Goal: Contribute content

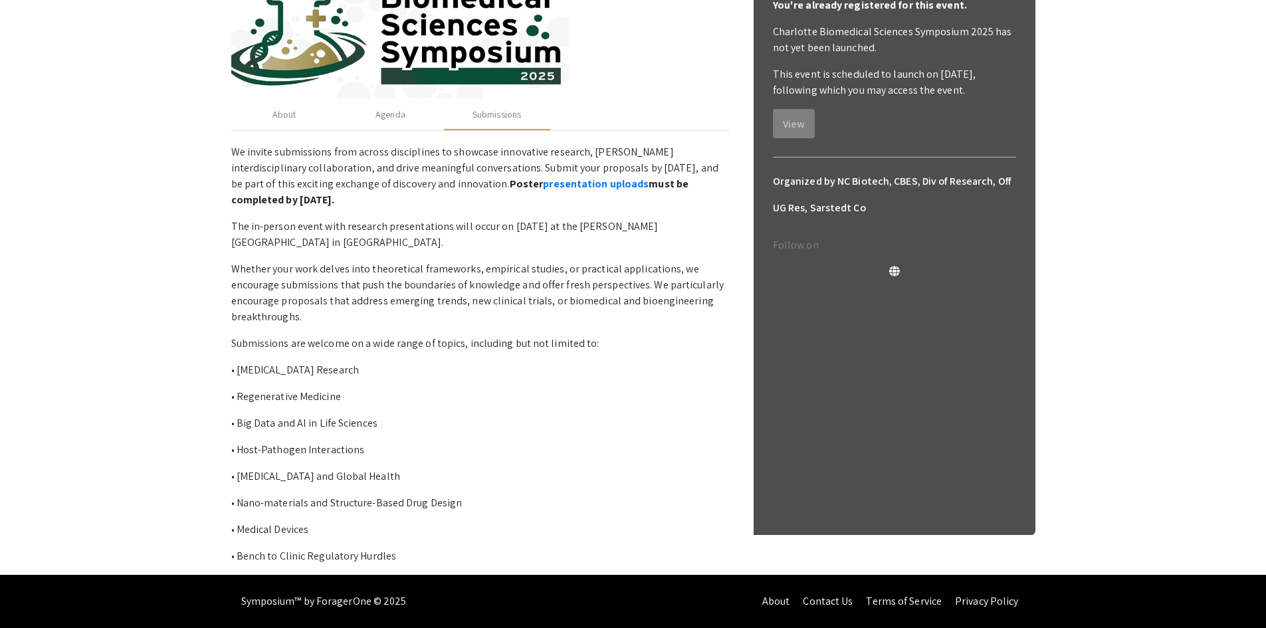
click at [1060, 386] on app-registration-page-preview "Charlotte Biomedical Sciences Symposium 2025 Organized by NC Biotech, CBES, Div…" at bounding box center [633, 196] width 1266 height 758
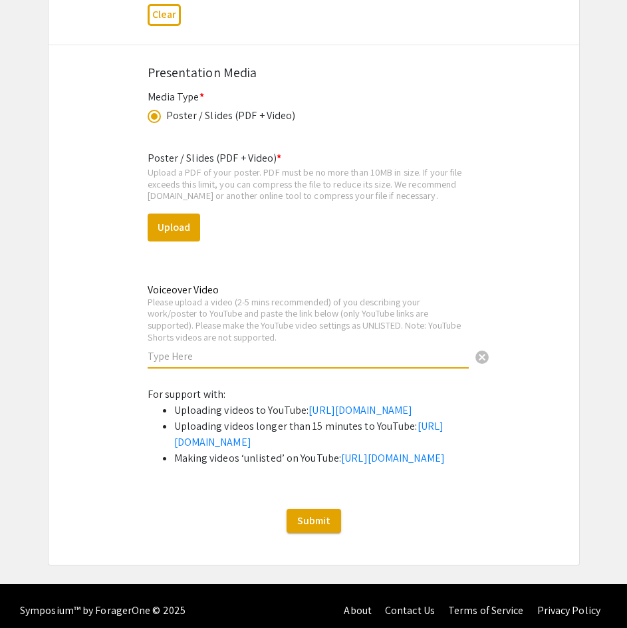
scroll to position [4696, 0]
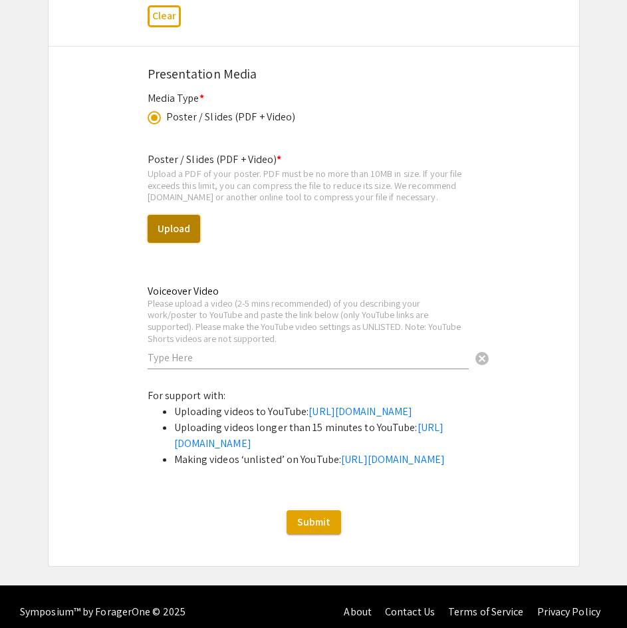
click at [169, 227] on button "Upload" at bounding box center [174, 229] width 53 height 28
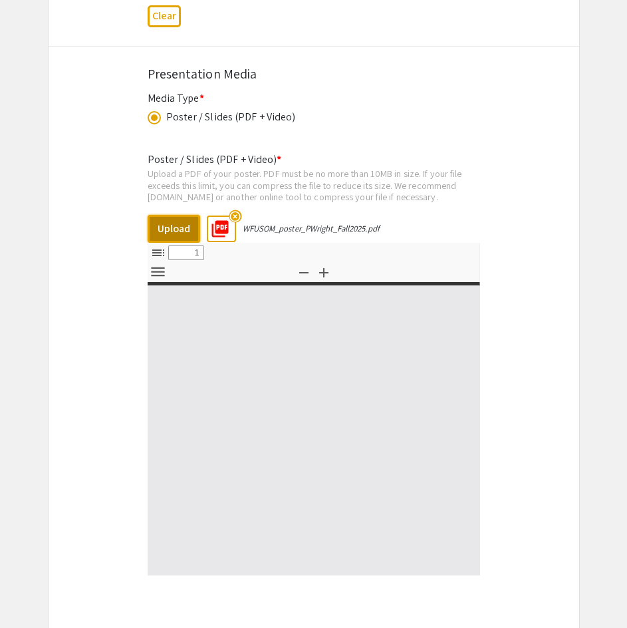
select select "custom"
type input "0"
select select "custom"
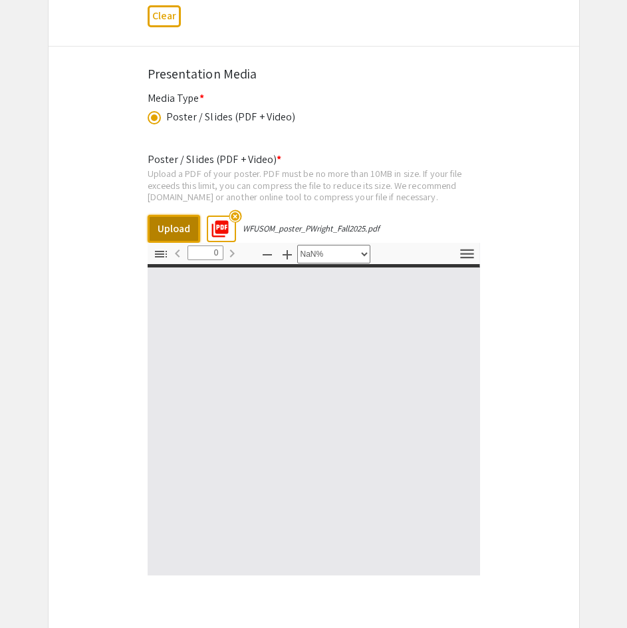
type input "1"
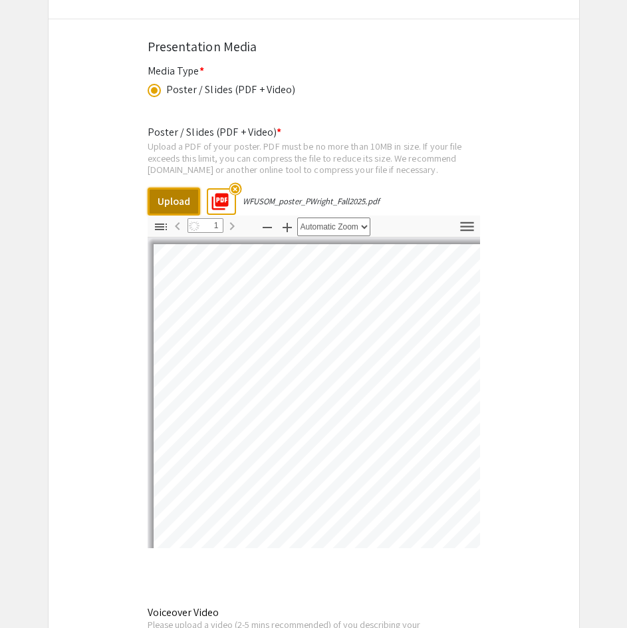
select select "auto"
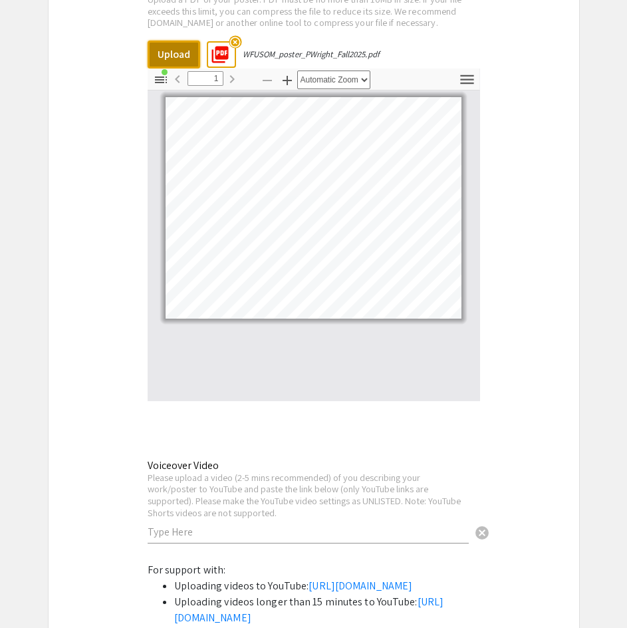
scroll to position [4871, 0]
click at [174, 468] on mat-label "Voiceover Video" at bounding box center [183, 464] width 71 height 14
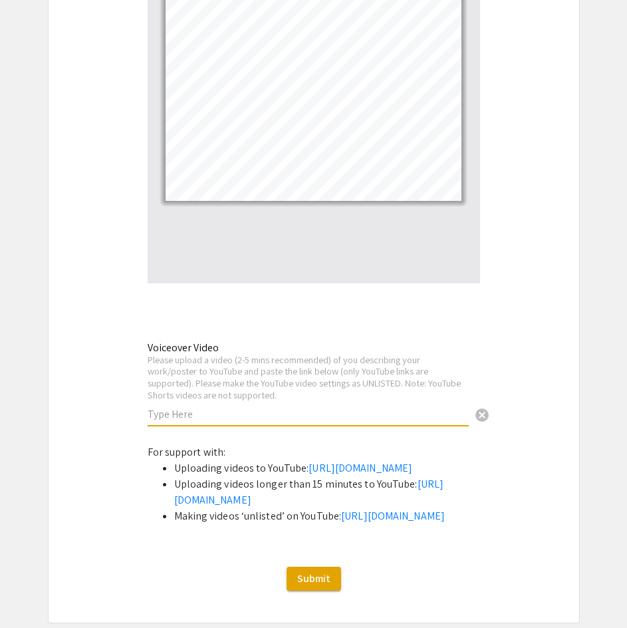
scroll to position [4988, 0]
paste input "[URL][DOMAIN_NAME]"
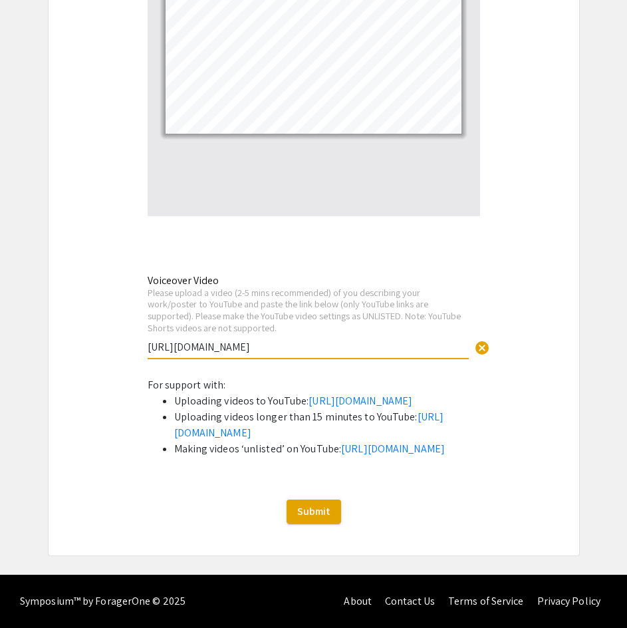
scroll to position [5134, 0]
type input "[URL][DOMAIN_NAME]"
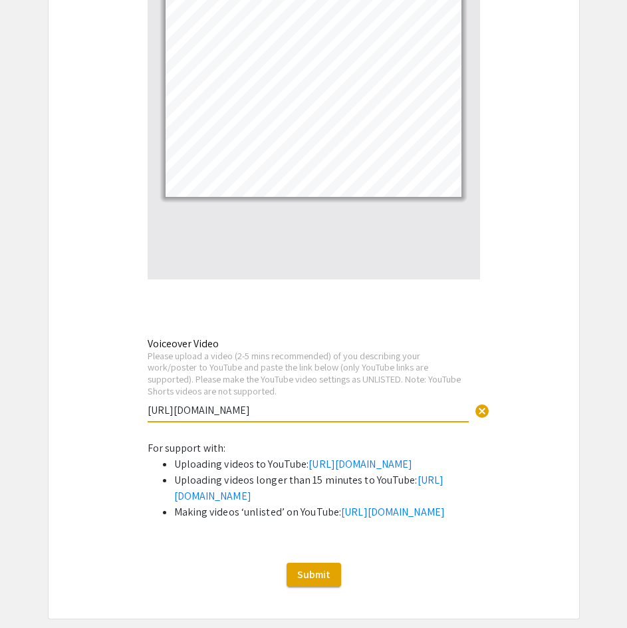
scroll to position [5135, 0]
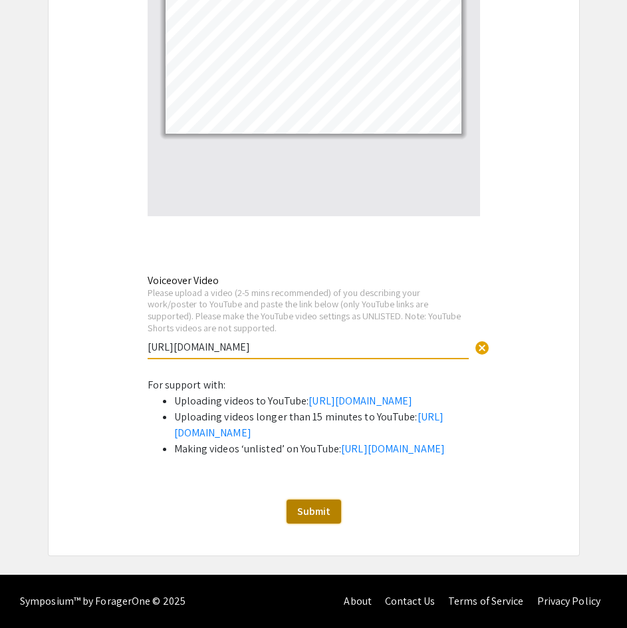
click at [302, 507] on span "Submit" at bounding box center [313, 511] width 33 height 14
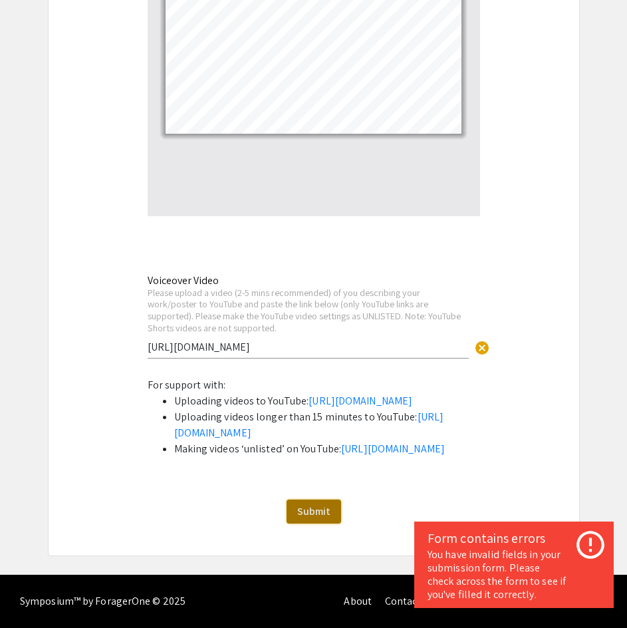
scroll to position [944, 0]
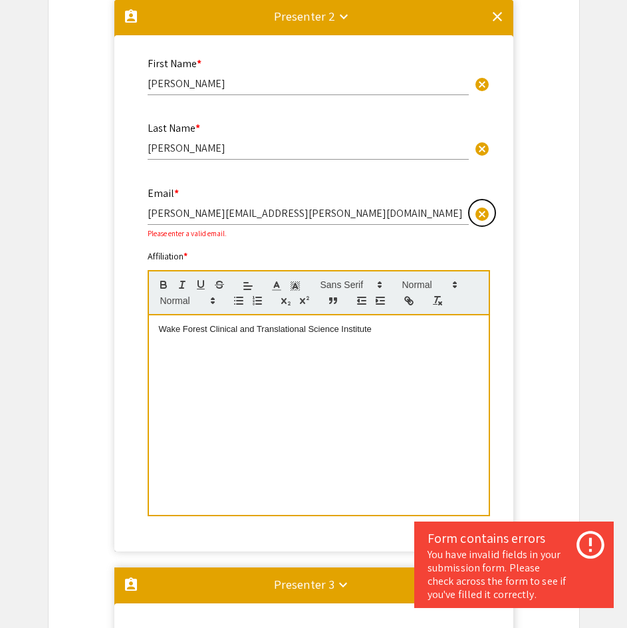
click at [483, 220] on span "cancel" at bounding box center [482, 214] width 16 height 16
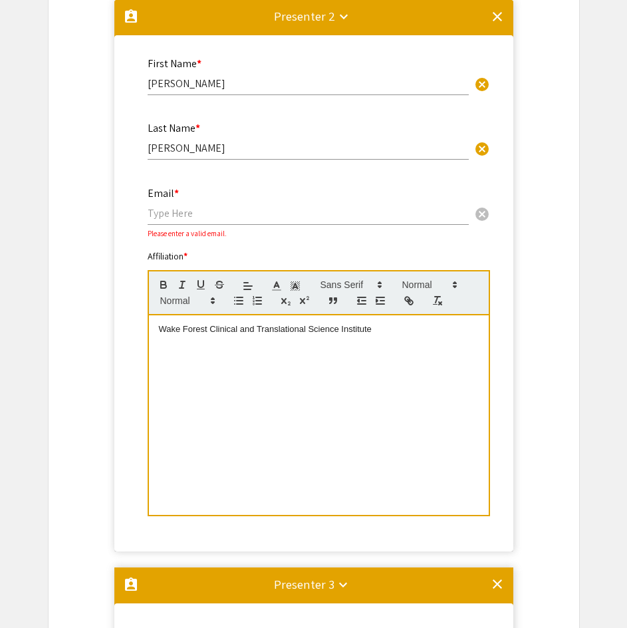
click at [272, 211] on input "email" at bounding box center [308, 213] width 321 height 14
paste input "[PERSON_NAME][EMAIL_ADDRESS][PERSON_NAME][DOMAIN_NAME]"
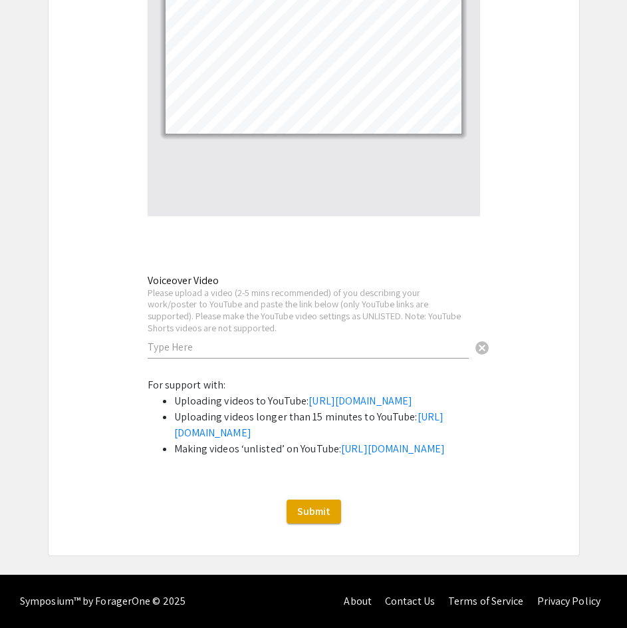
scroll to position [5135, 0]
click at [323, 513] on span "Submit" at bounding box center [313, 511] width 33 height 14
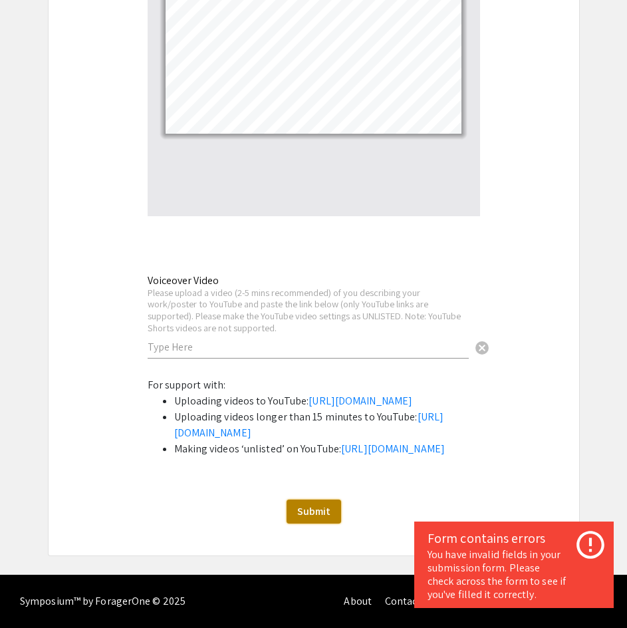
scroll to position [944, 0]
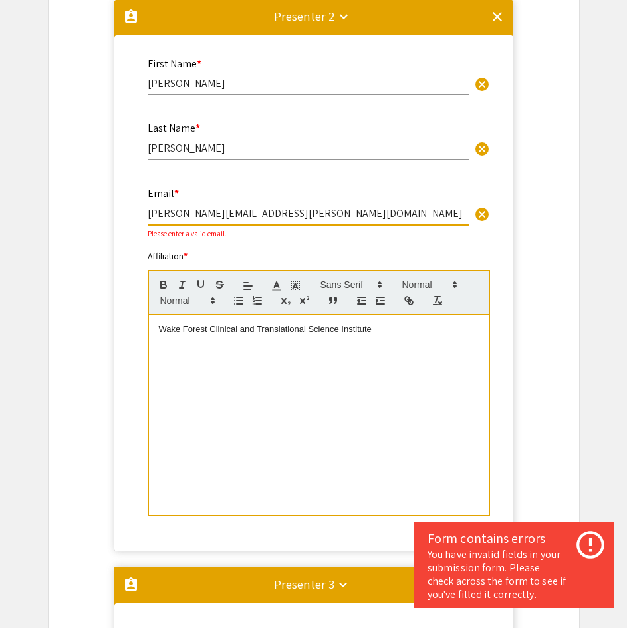
click at [227, 214] on input "[PERSON_NAME][EMAIL_ADDRESS][PERSON_NAME][DOMAIN_NAME]" at bounding box center [308, 213] width 321 height 14
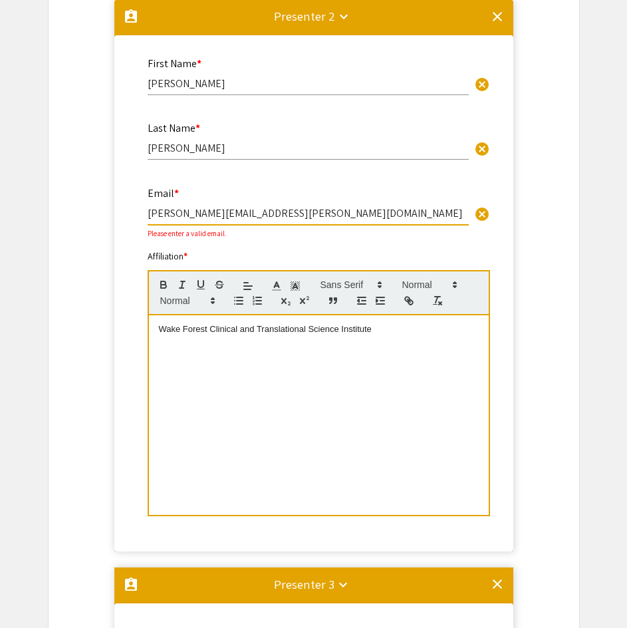
click at [189, 213] on input "[PERSON_NAME][EMAIL_ADDRESS][PERSON_NAME][DOMAIN_NAME]" at bounding box center [308, 213] width 321 height 14
click at [158, 214] on input "[PERSON_NAME][EMAIL_ADDRESS][PERSON_NAME][DOMAIN_NAME]" at bounding box center [308, 213] width 321 height 14
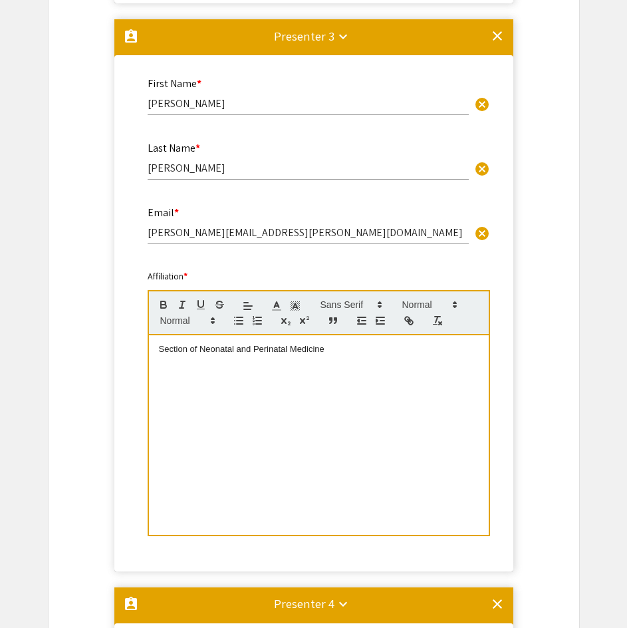
scroll to position [1485, 0]
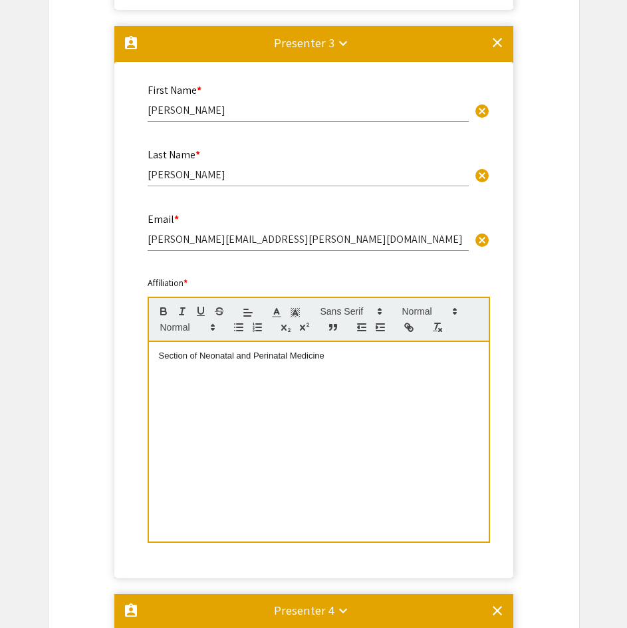
type input "[PERSON_NAME][EMAIL_ADDRESS][PERSON_NAME][DOMAIN_NAME]"
click at [154, 239] on input "[PERSON_NAME][EMAIL_ADDRESS][PERSON_NAME][DOMAIN_NAME]" at bounding box center [308, 239] width 321 height 14
click at [187, 237] on input "[PERSON_NAME][EMAIL_ADDRESS][PERSON_NAME][DOMAIN_NAME]" at bounding box center [308, 239] width 321 height 14
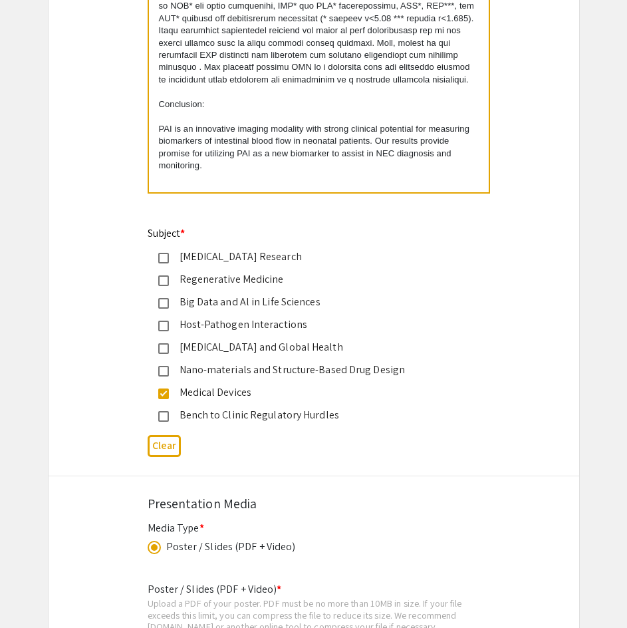
scroll to position [5135, 0]
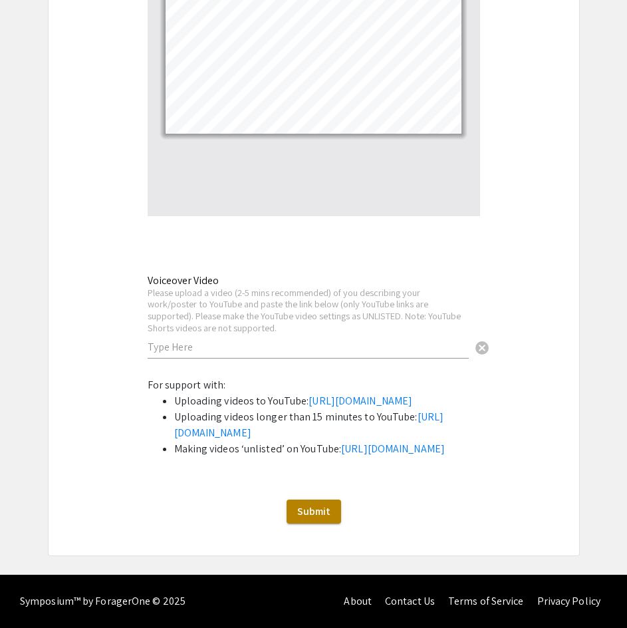
type input "[PERSON_NAME][EMAIL_ADDRESS][PERSON_NAME][DOMAIN_NAME]"
click at [316, 516] on span "Submit" at bounding box center [313, 511] width 33 height 14
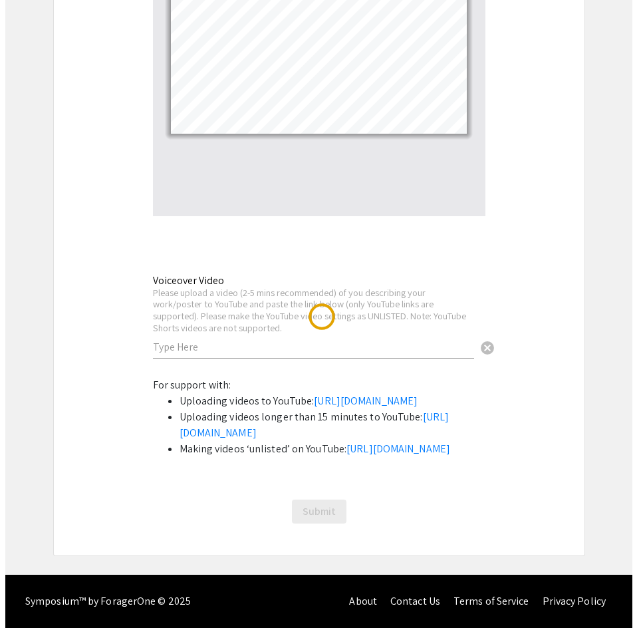
scroll to position [0, 0]
